Goal: Information Seeking & Learning: Learn about a topic

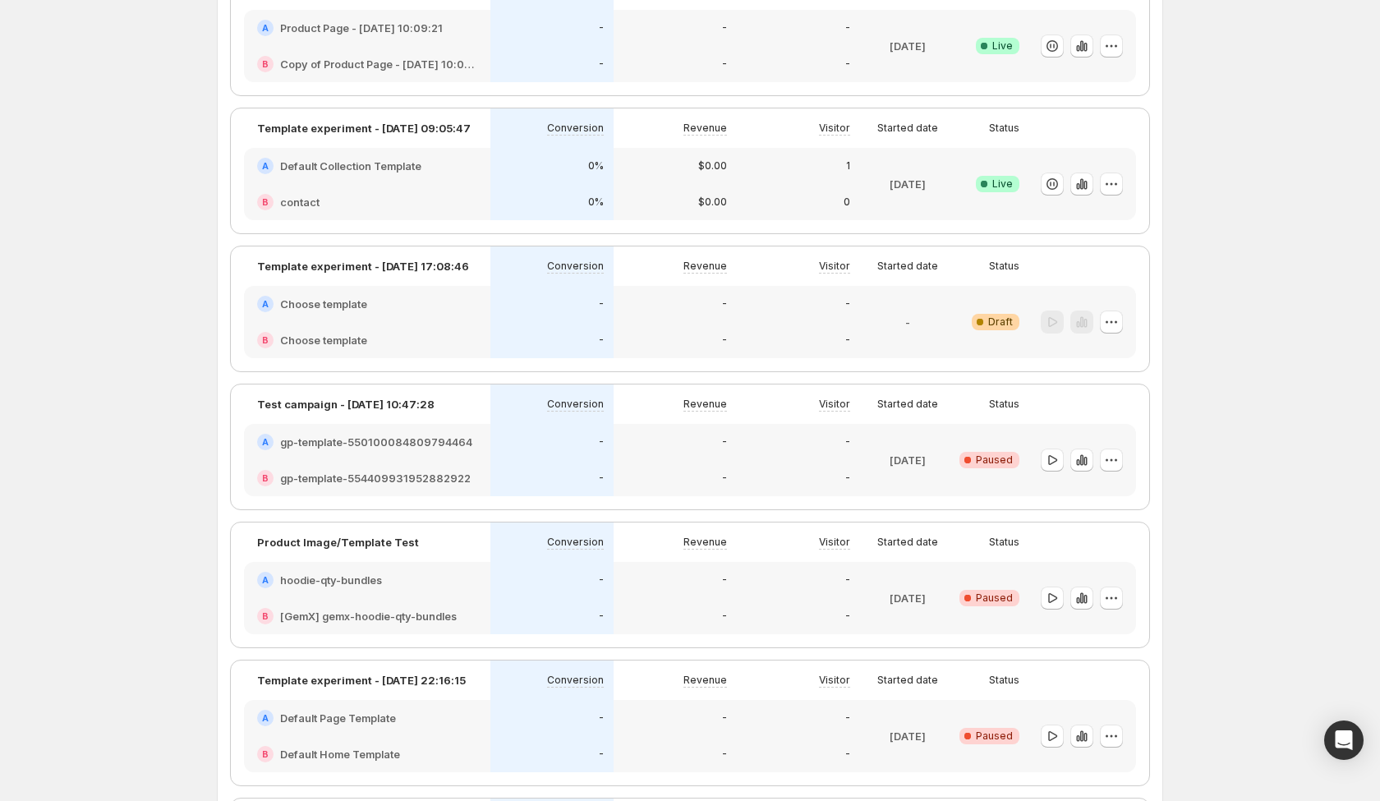
scroll to position [174, 0]
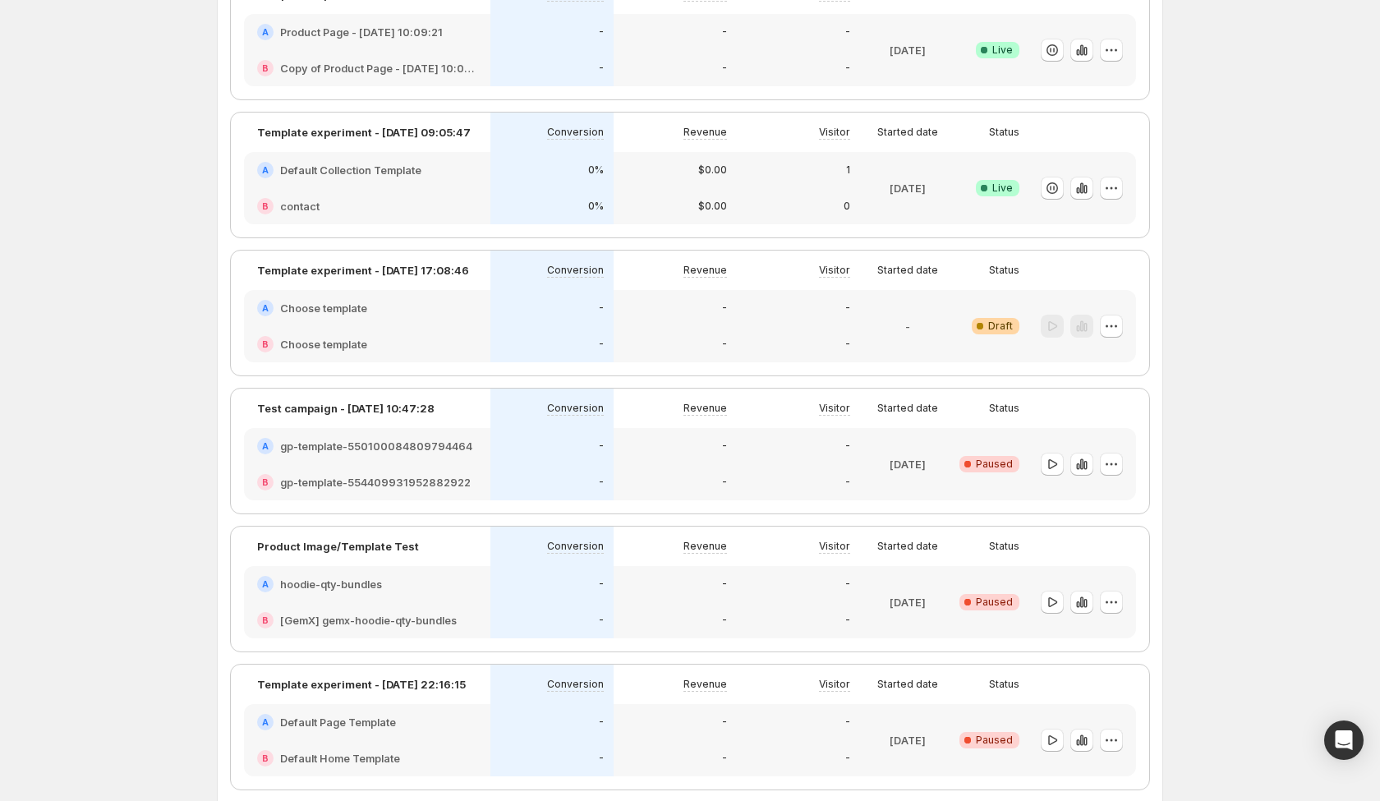
click at [1247, 285] on div "Experiments. This page is ready Experiments Create new experiment Template Expe…" at bounding box center [690, 497] width 1380 height 1342
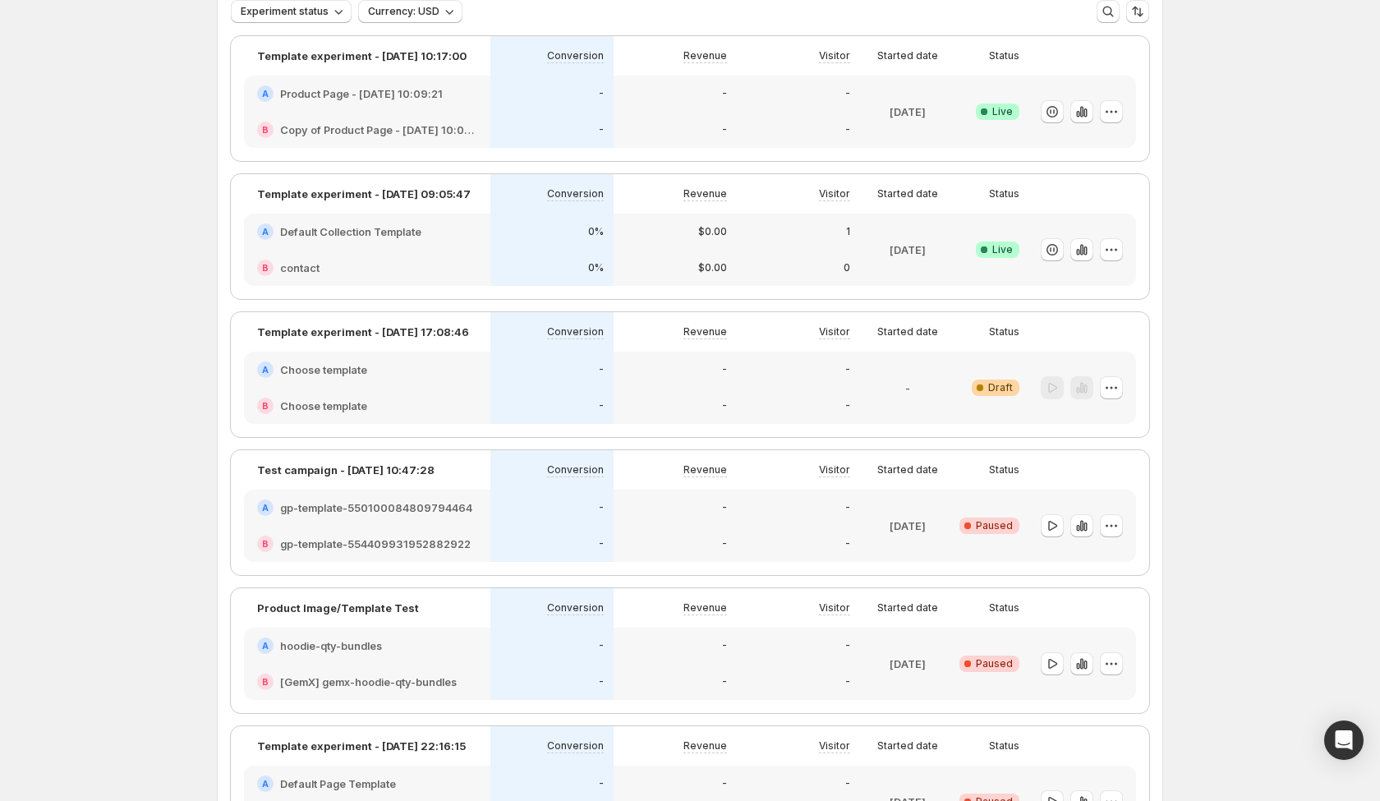
scroll to position [0, 0]
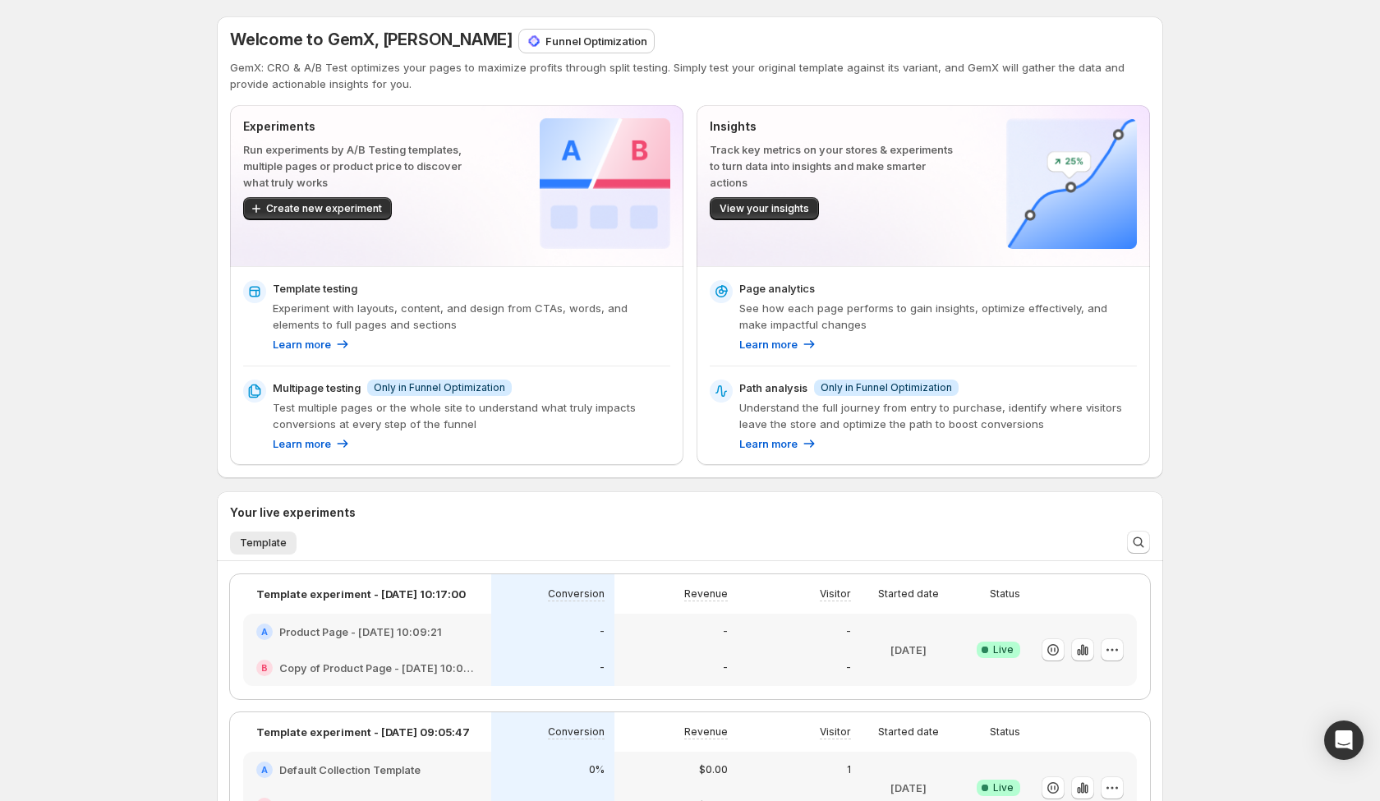
scroll to position [297, 0]
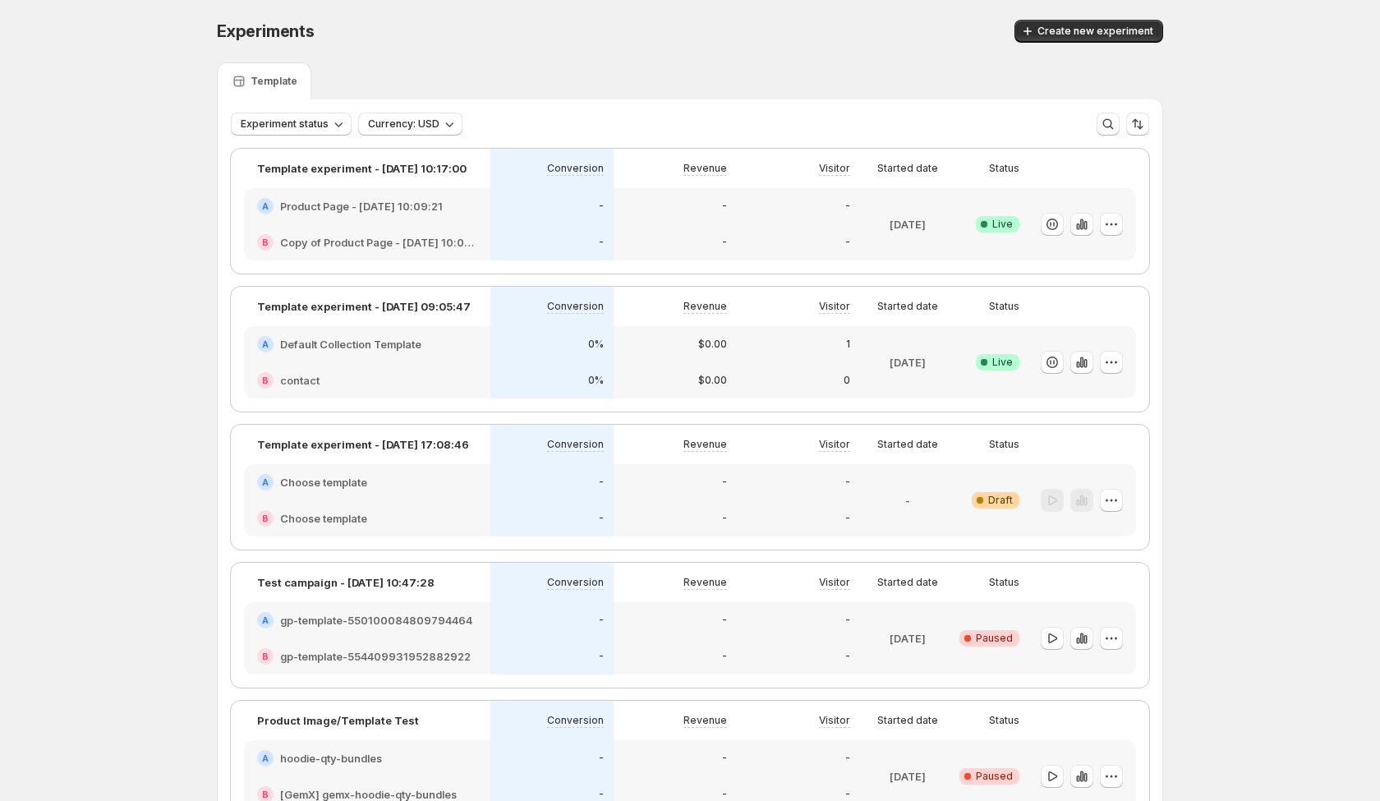
click at [252, 73] on div "Template" at bounding box center [264, 81] width 67 height 16
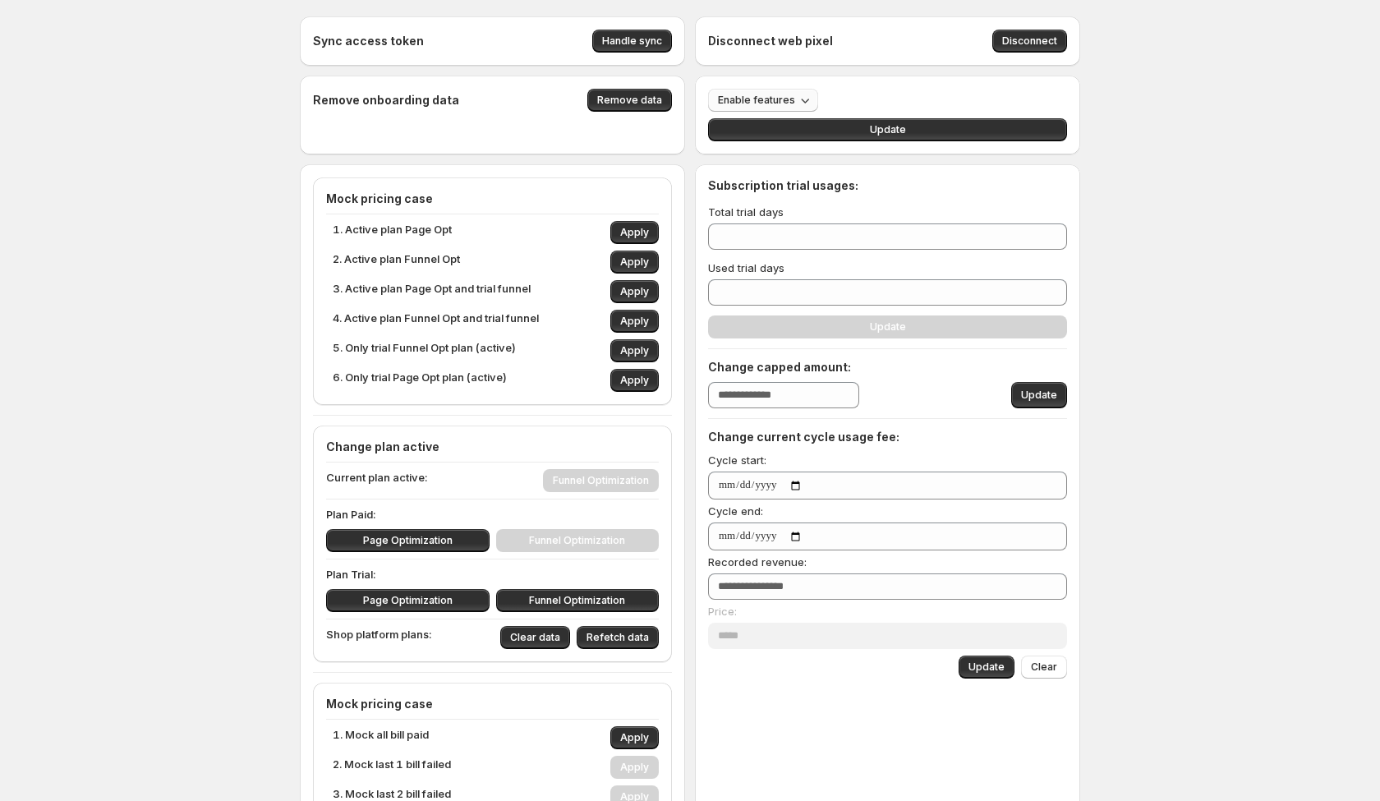
click at [775, 102] on span "Enable features" at bounding box center [756, 100] width 77 height 13
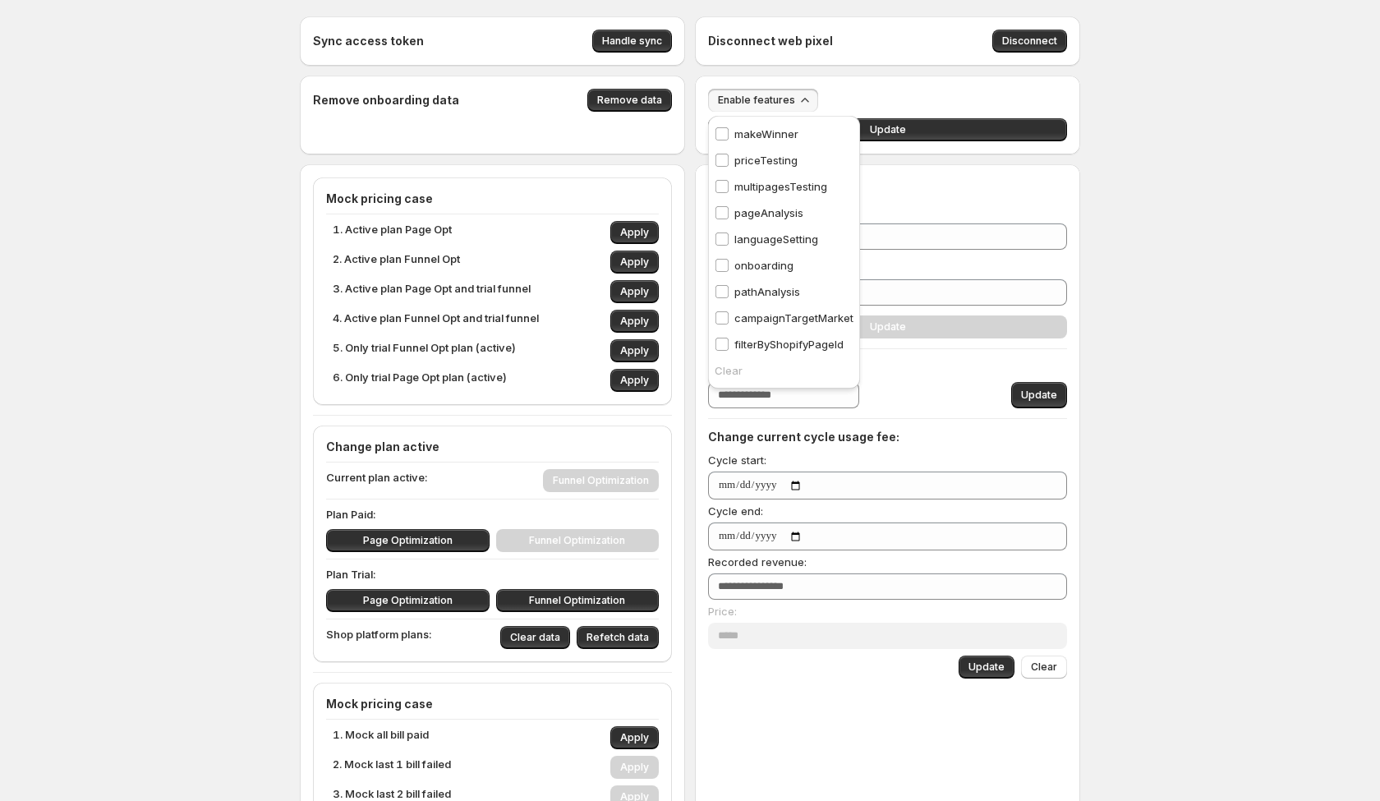
click at [784, 205] on p "pageAnalysis" at bounding box center [768, 213] width 69 height 16
click at [787, 98] on span "Enable features: pageAnalysis" at bounding box center [792, 100] width 149 height 13
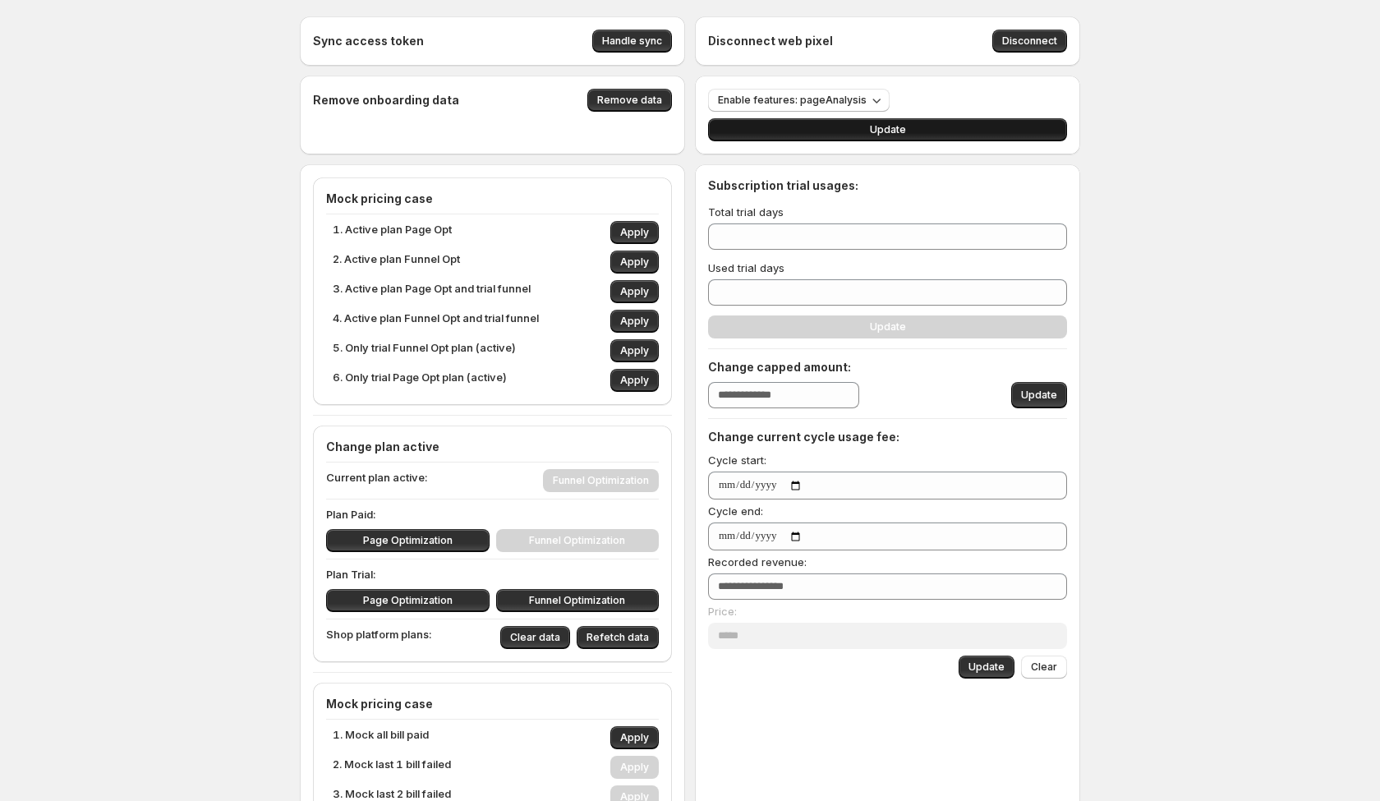
drag, startPoint x: 850, startPoint y: 135, endPoint x: 864, endPoint y: 133, distance: 14.1
click at [850, 135] on button "Update" at bounding box center [887, 129] width 359 height 23
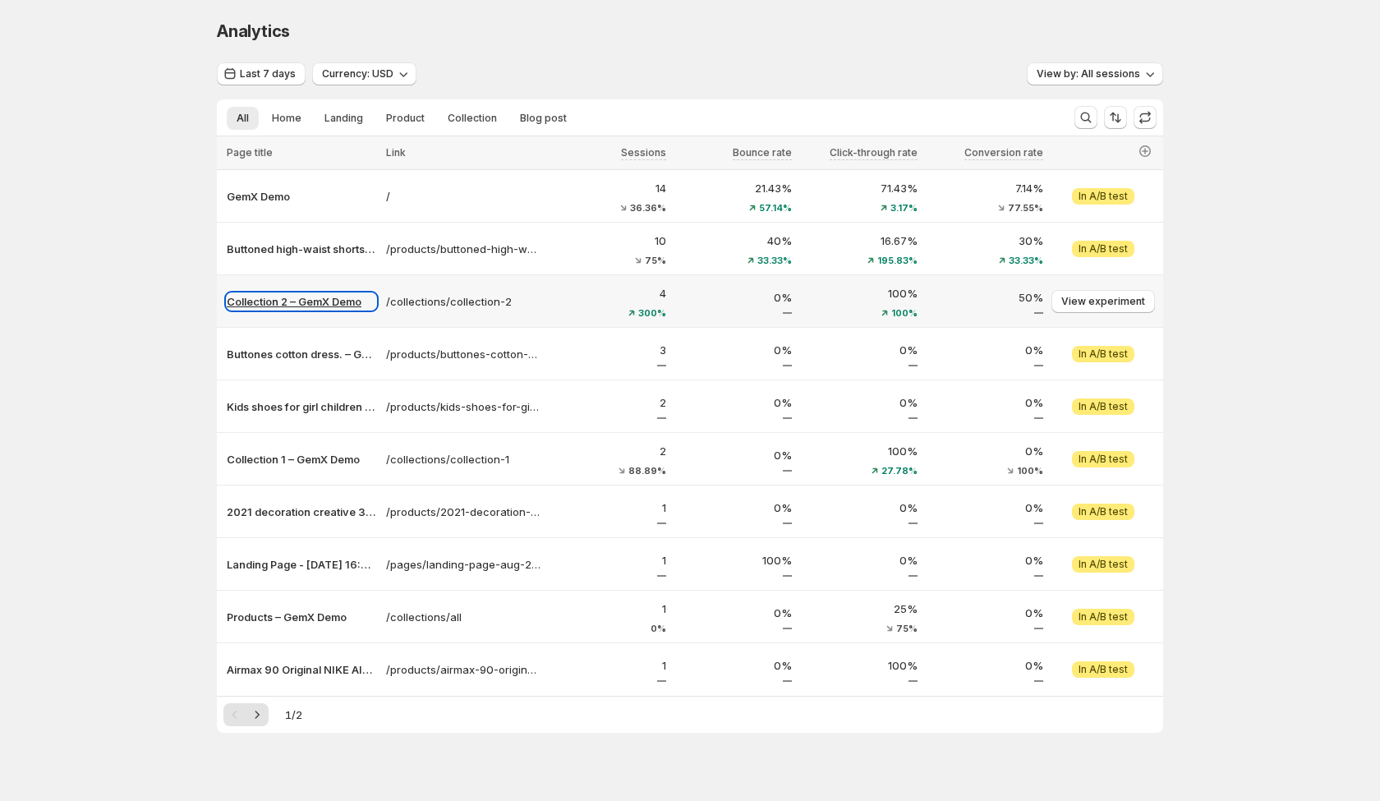
click at [329, 295] on p "Collection 2 – GemX Demo" at bounding box center [301, 301] width 149 height 16
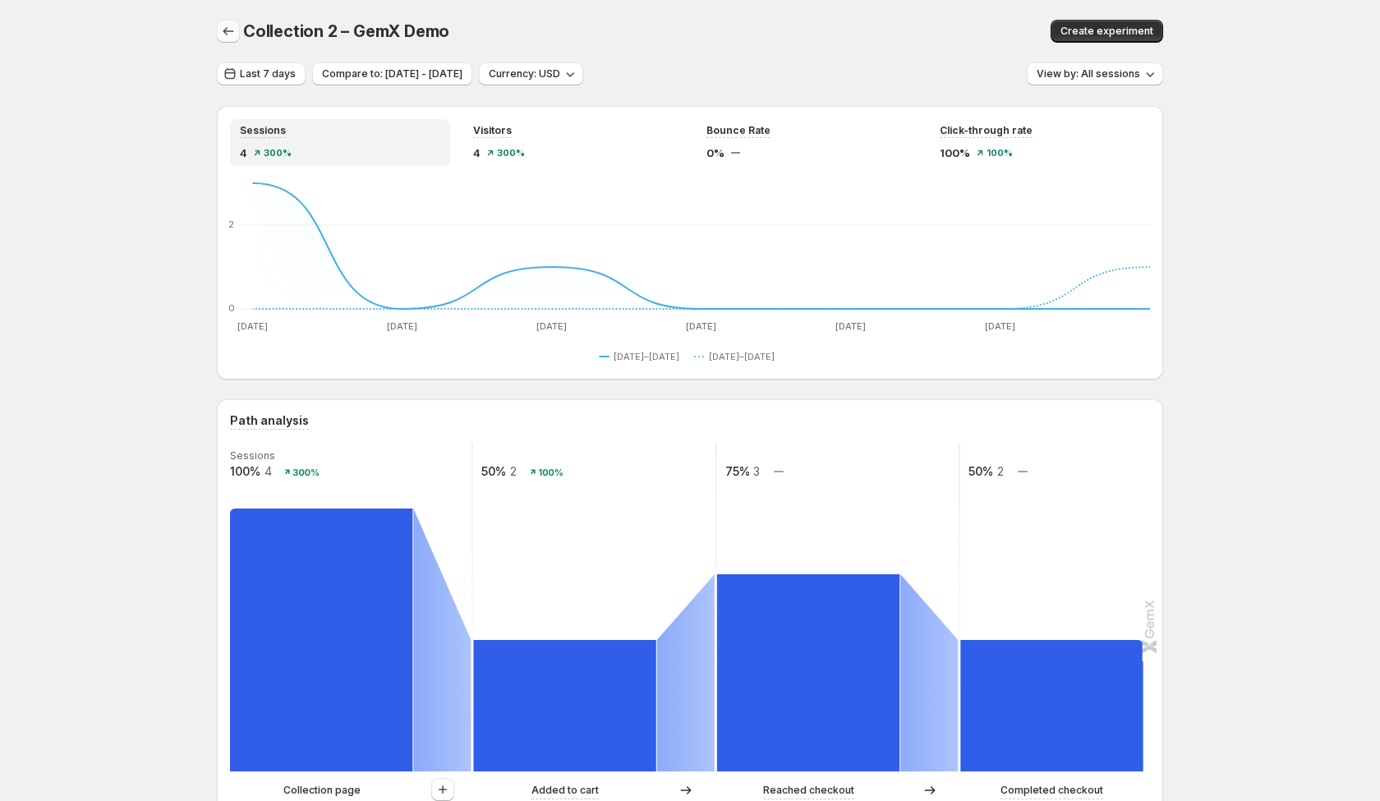
click at [232, 28] on icon "button" at bounding box center [228, 31] width 16 height 16
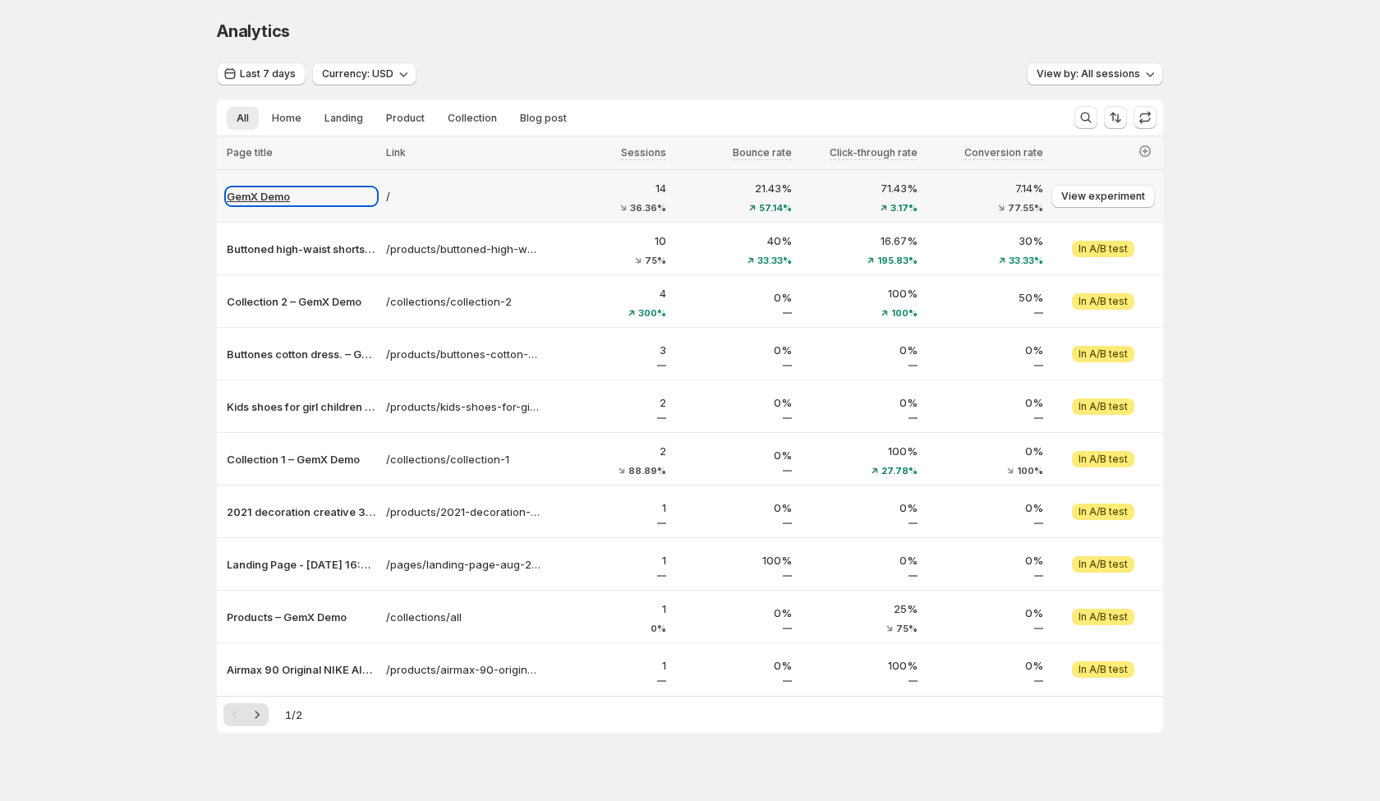
click at [250, 195] on p "GemX Demo" at bounding box center [301, 196] width 149 height 16
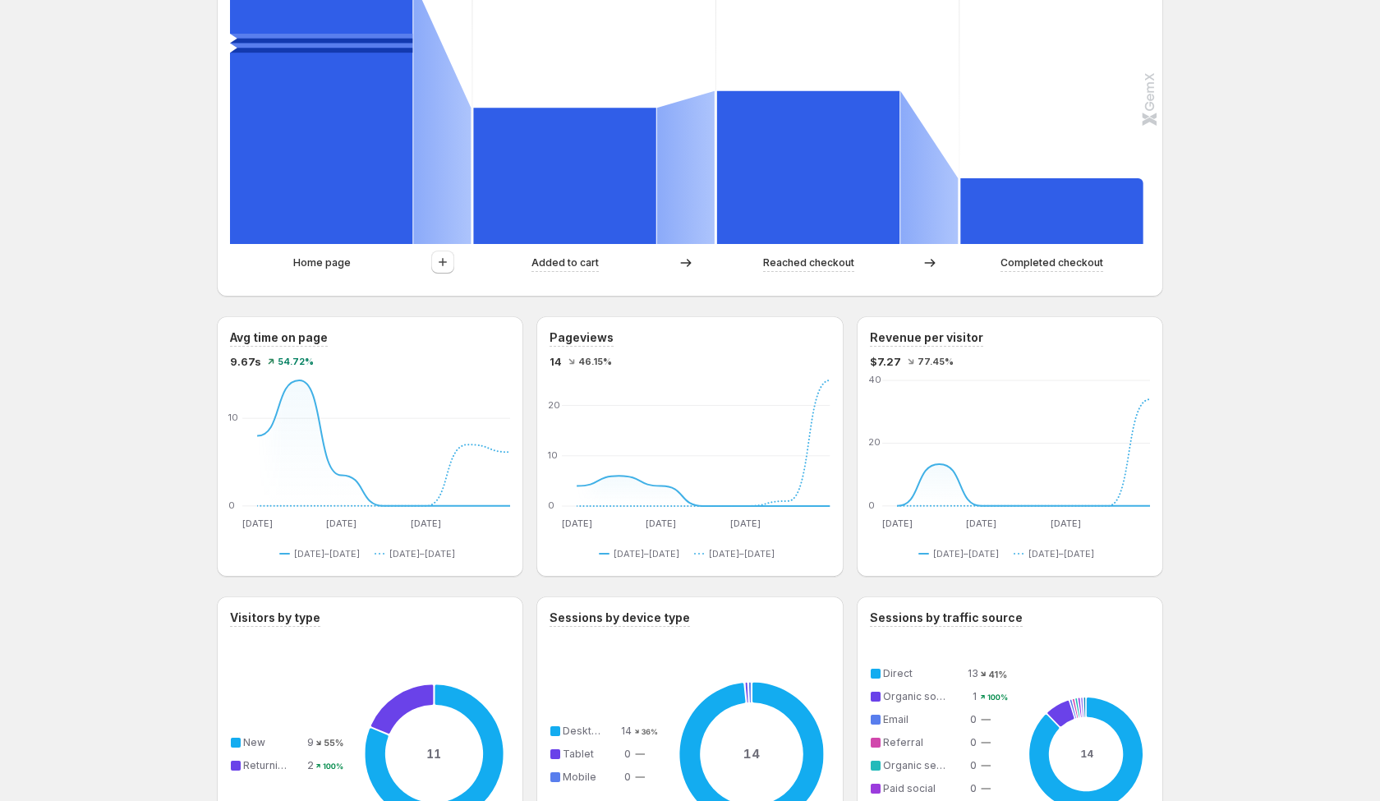
scroll to position [309, 0]
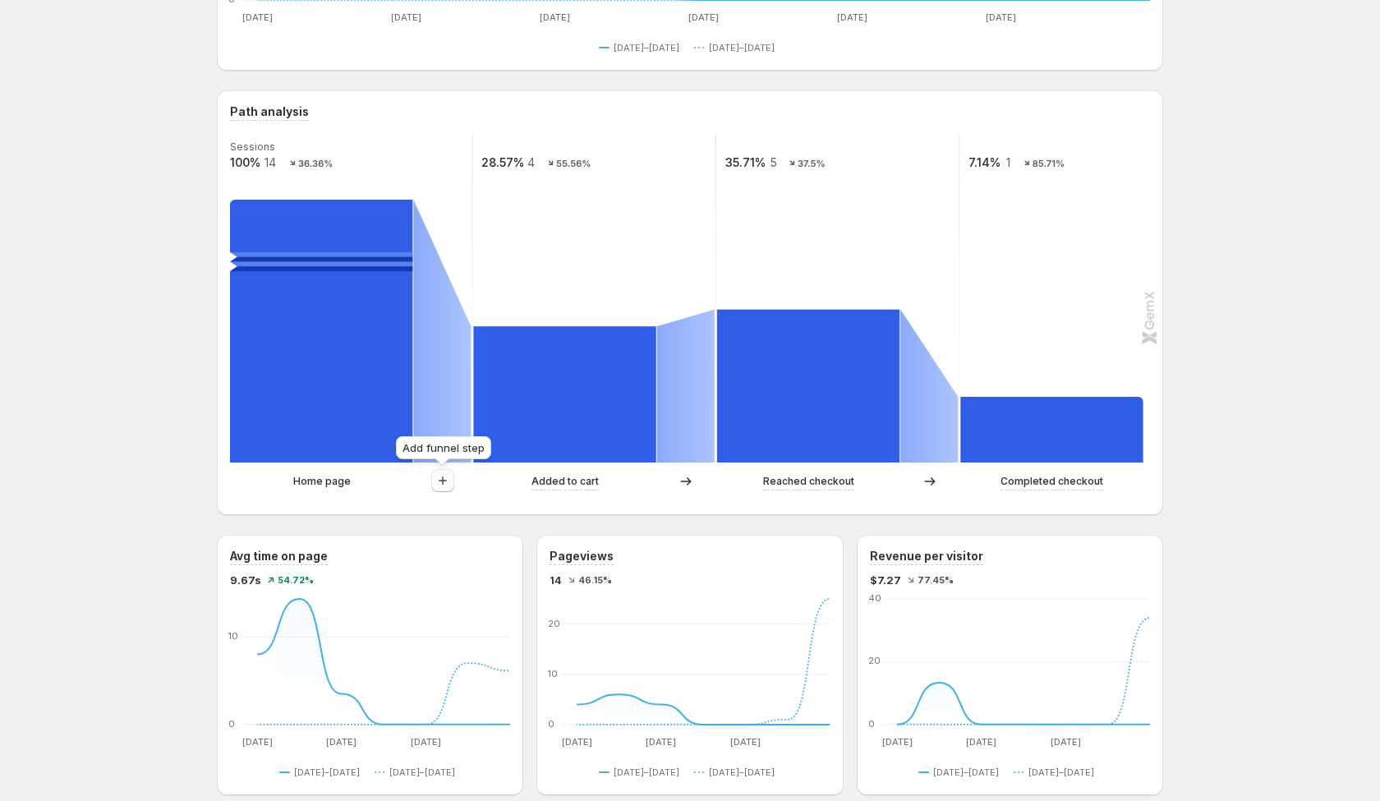
click at [443, 481] on icon "button" at bounding box center [443, 480] width 16 height 16
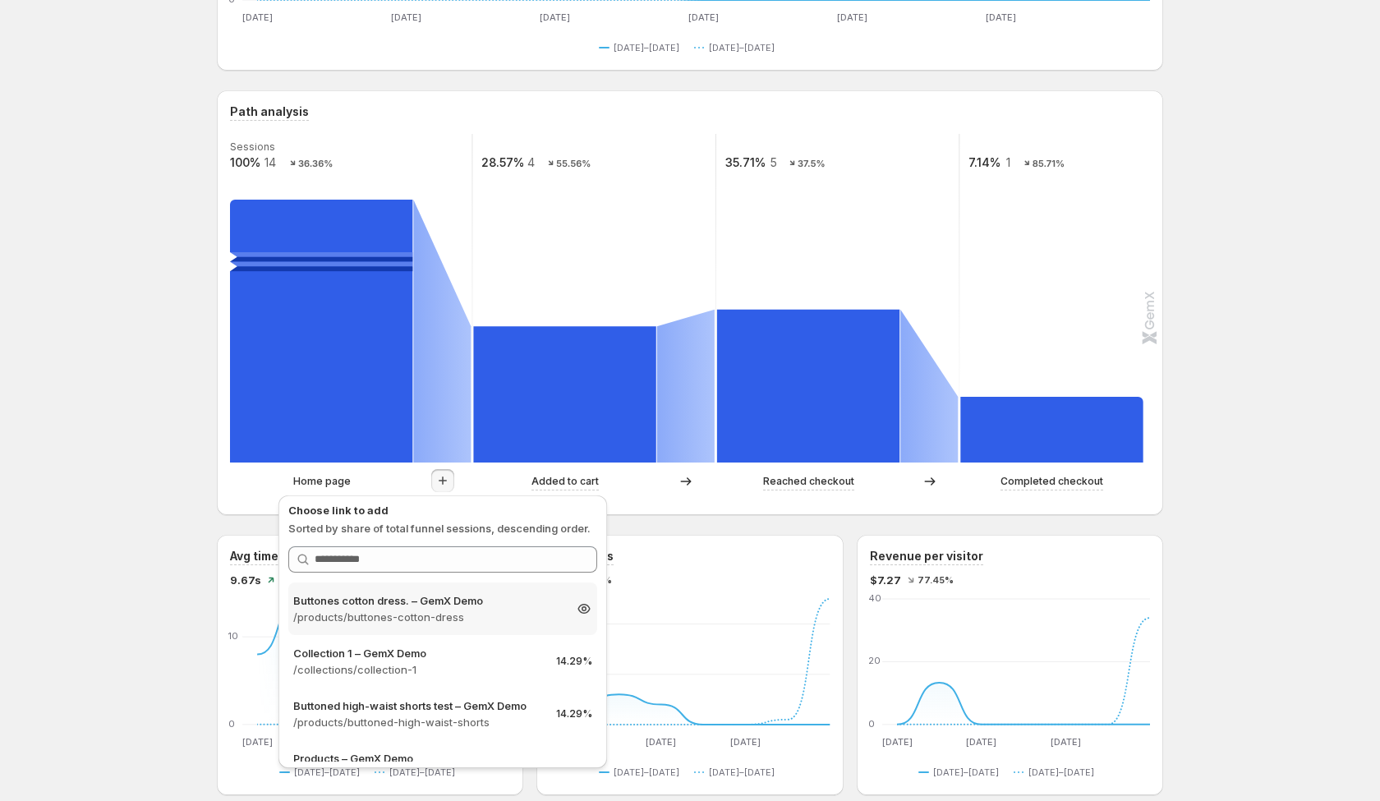
click at [406, 623] on p "/products/buttones-cotton-dress" at bounding box center [427, 617] width 269 height 16
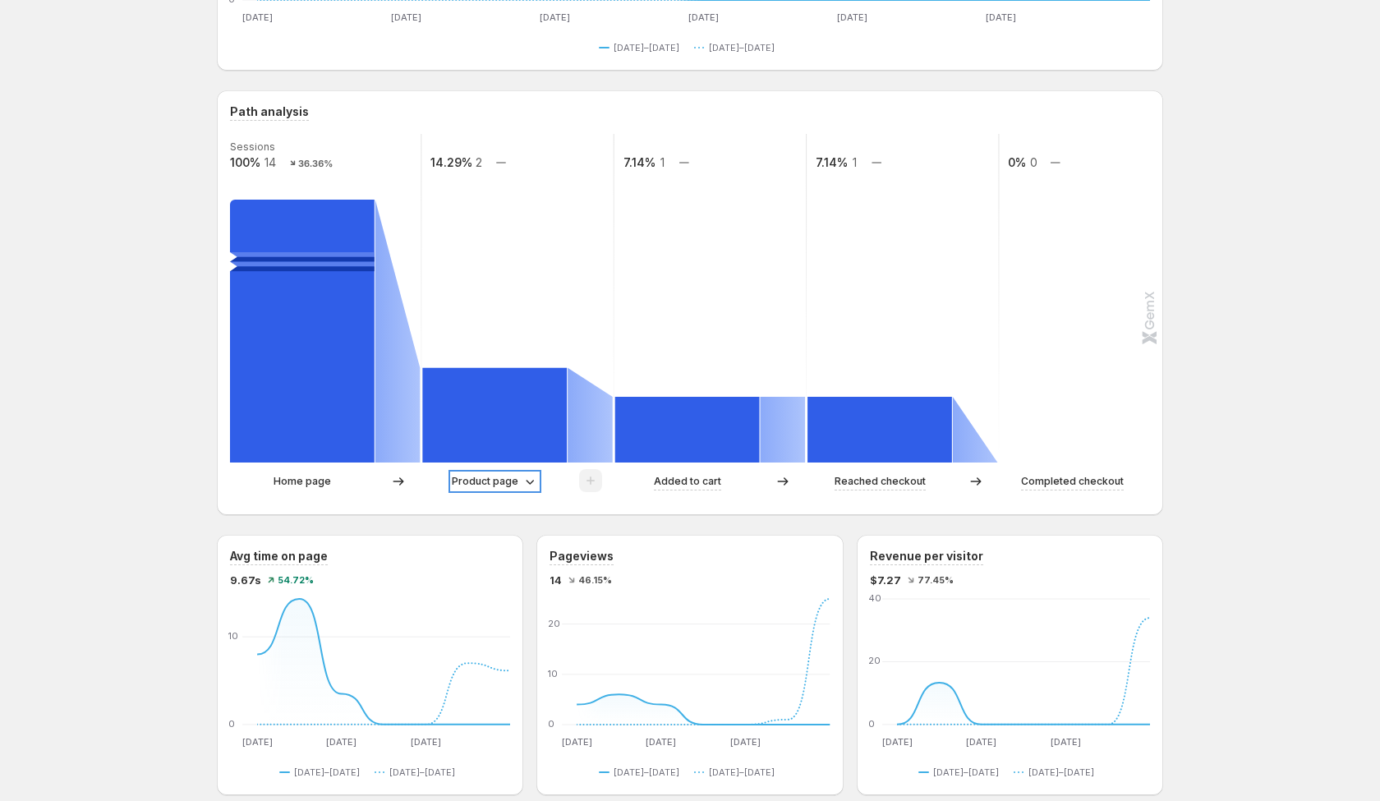
click at [515, 481] on p "Product page" at bounding box center [485, 481] width 67 height 16
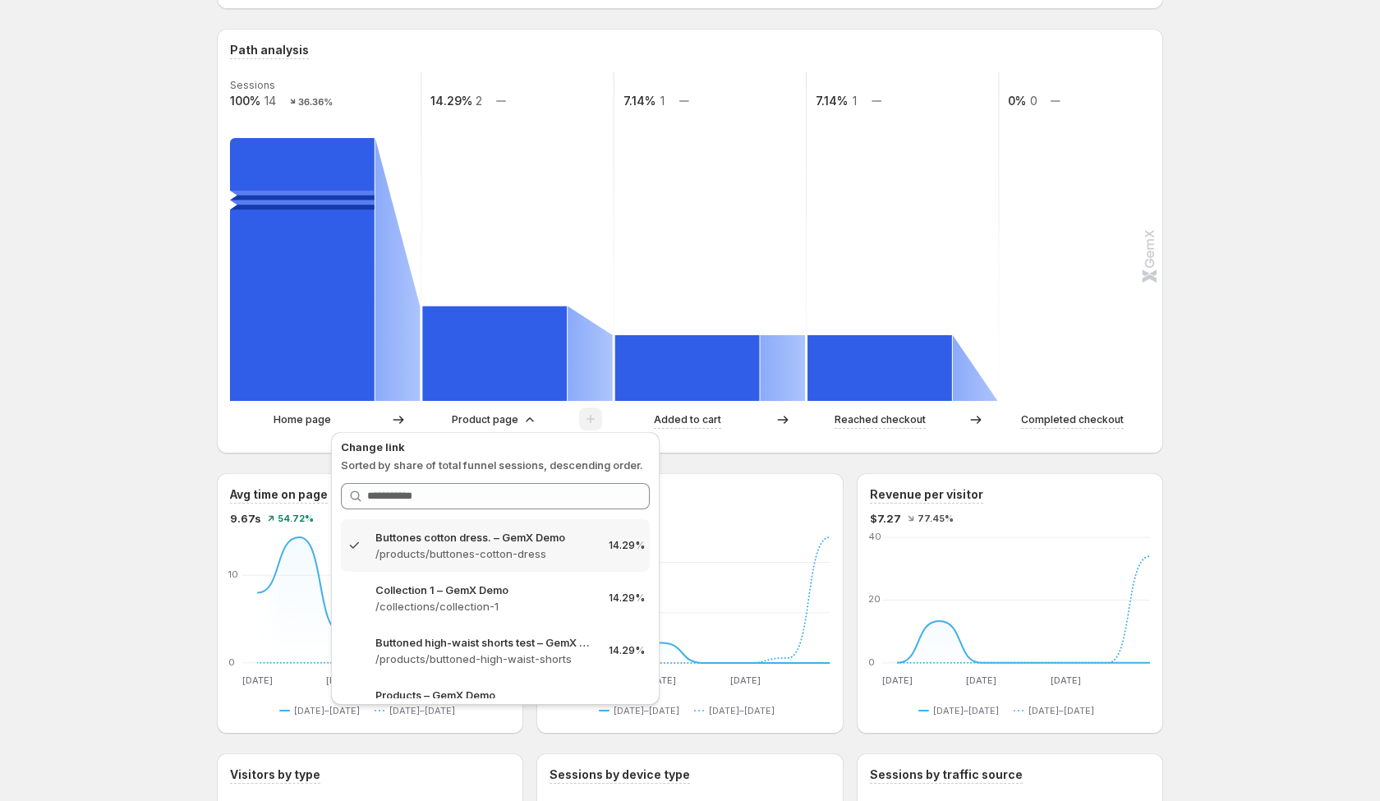
scroll to position [336, 0]
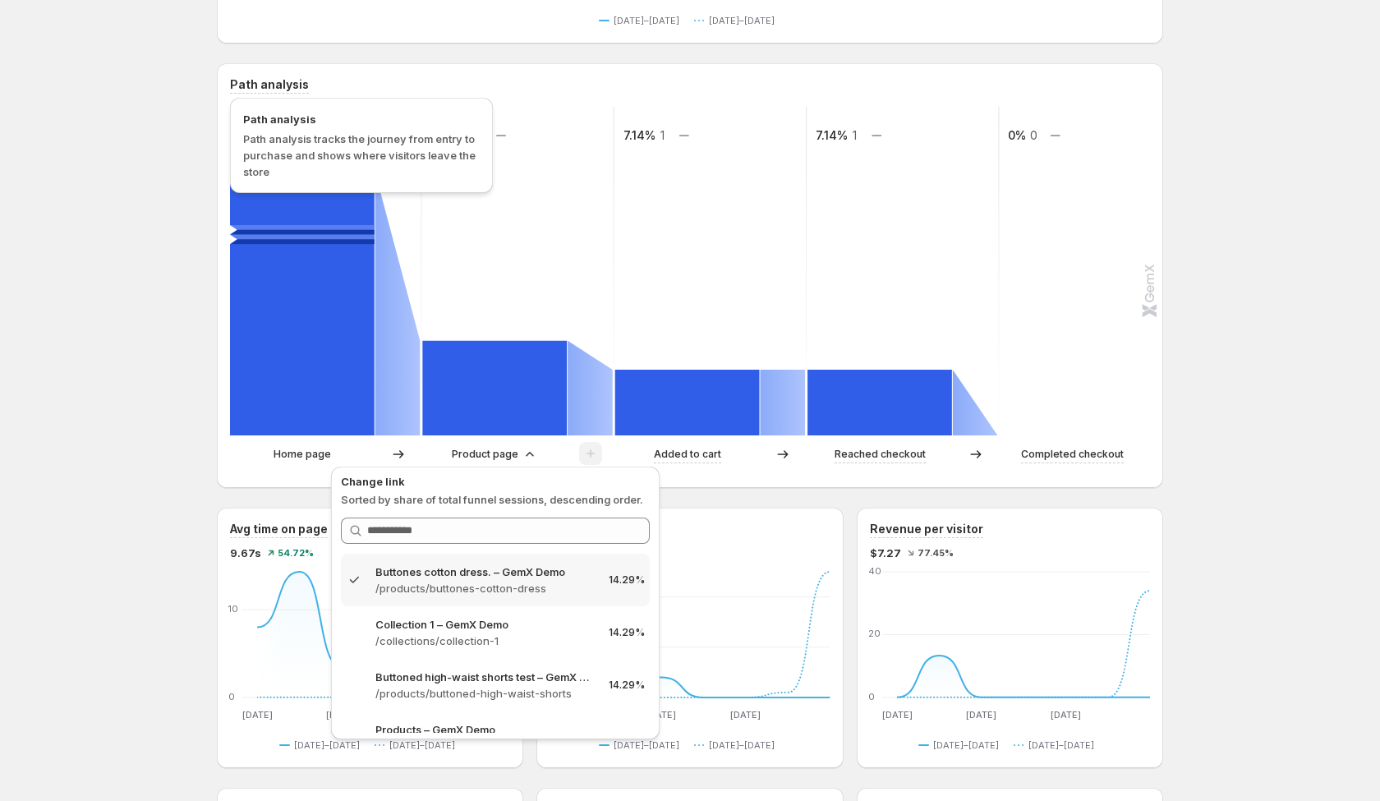
click at [271, 82] on h3 "Path analysis" at bounding box center [269, 84] width 79 height 16
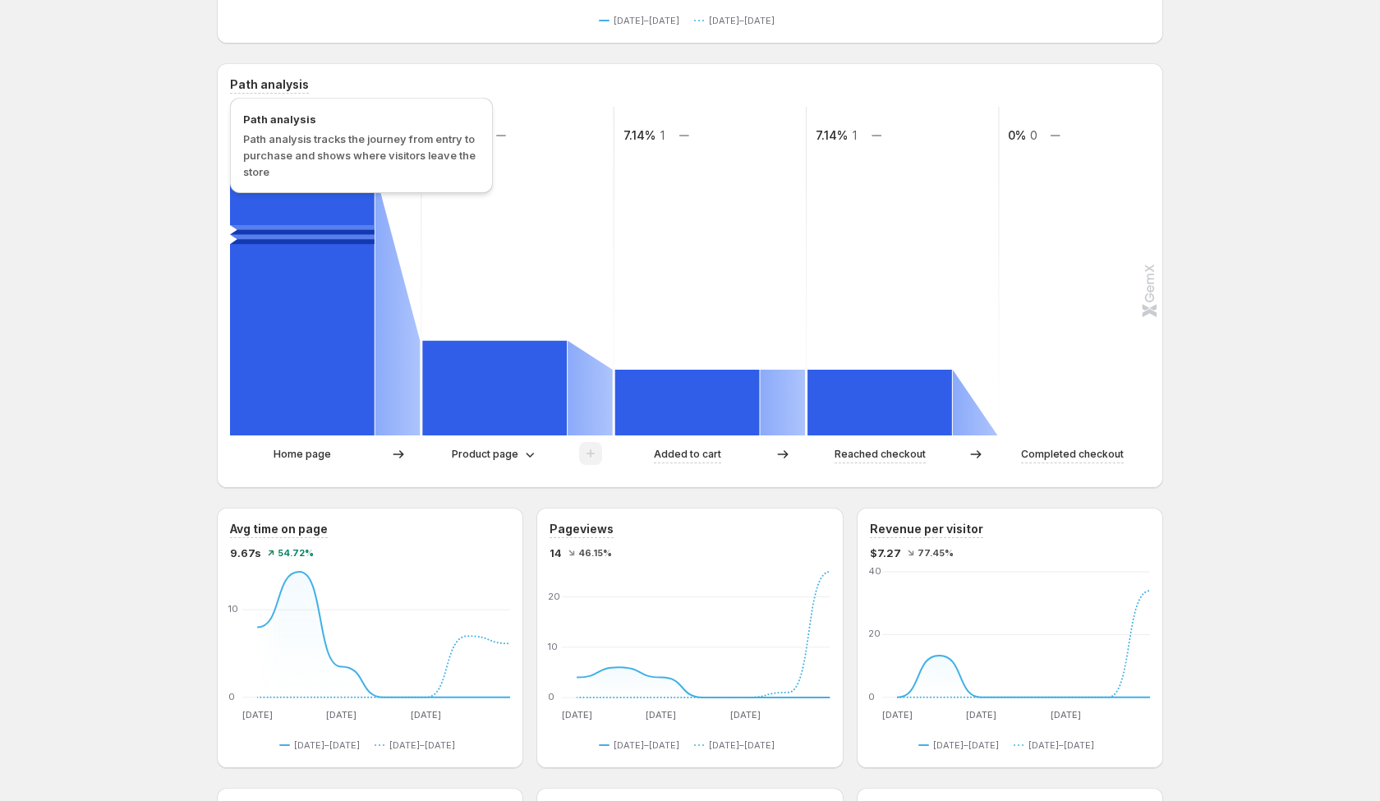
click at [271, 82] on h3 "Path analysis" at bounding box center [269, 84] width 79 height 16
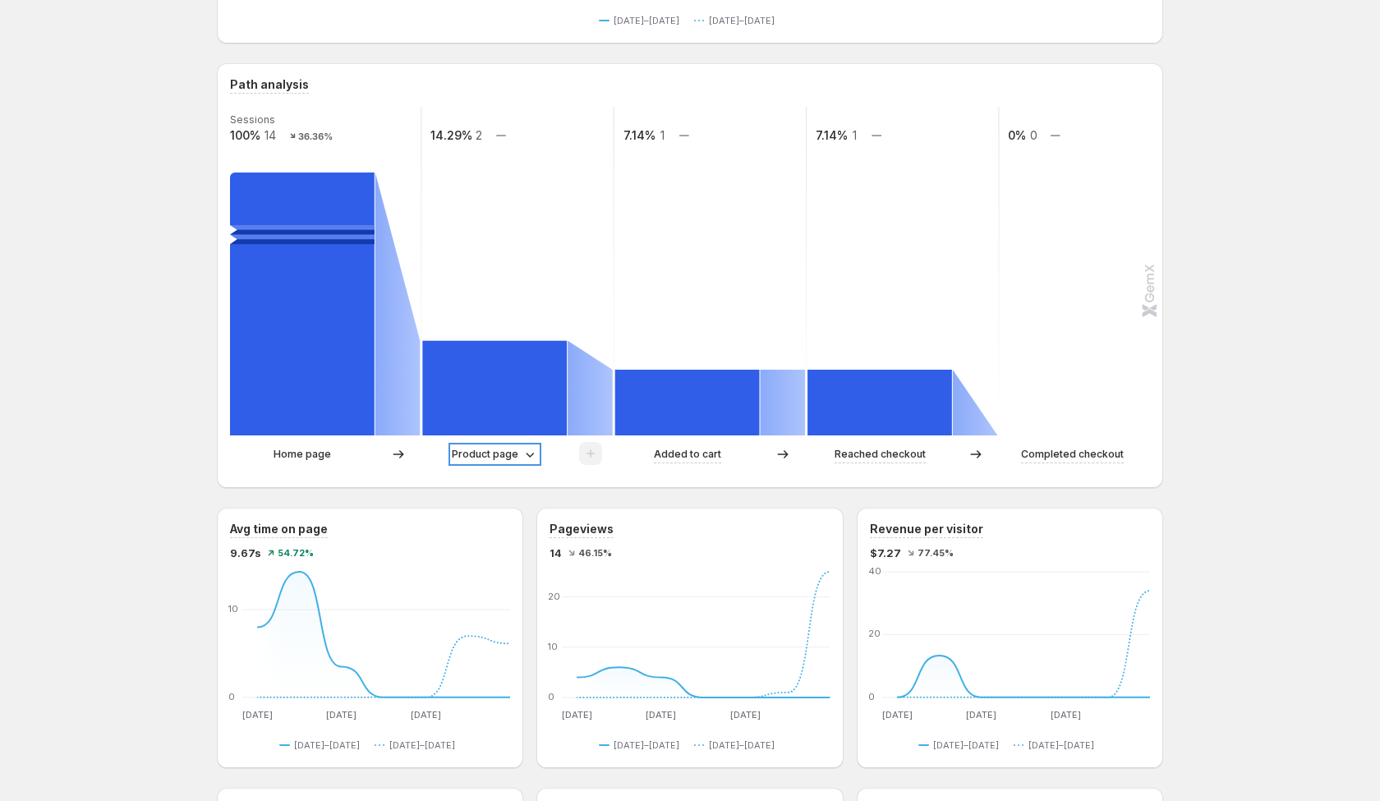
click at [483, 452] on p "Product page" at bounding box center [485, 454] width 67 height 16
